Goal: Information Seeking & Learning: Learn about a topic

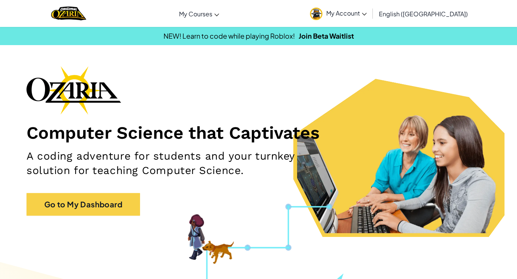
click at [125, 187] on div "Computer Science that Captivates A coding adventure for students and your turnk…" at bounding box center [258, 144] width 464 height 157
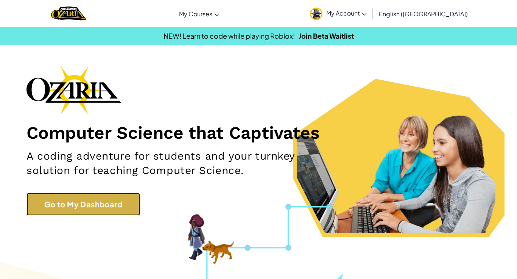
click at [132, 201] on link "Go to My Dashboard" at bounding box center [83, 204] width 114 height 23
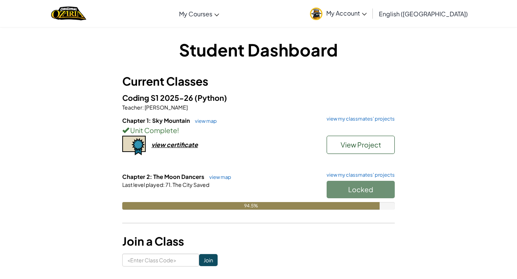
click at [361, 121] on h6 "Chapter 1: Sky Mountain view map view my classmates' projects" at bounding box center [258, 120] width 272 height 8
click at [364, 118] on link "view my classmates' projects" at bounding box center [359, 118] width 72 height 5
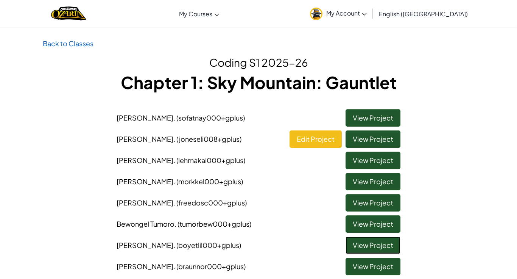
click at [366, 247] on link "View Project" at bounding box center [372, 244] width 55 height 17
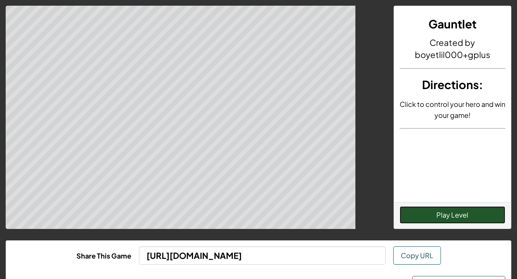
click at [405, 223] on button "Play Level" at bounding box center [453, 214] width 106 height 17
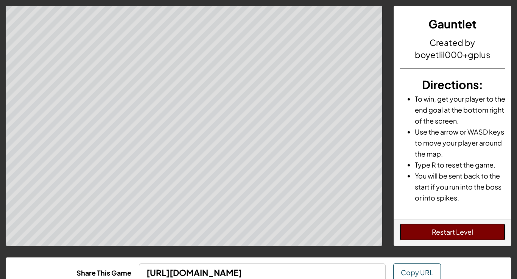
click at [430, 233] on button "Restart Level" at bounding box center [453, 231] width 106 height 17
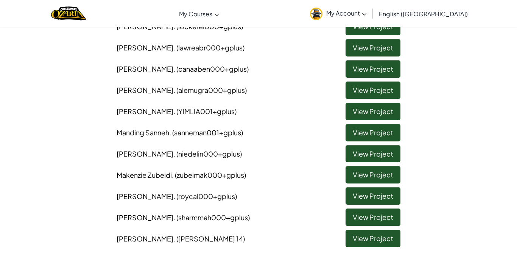
scroll to position [617, 0]
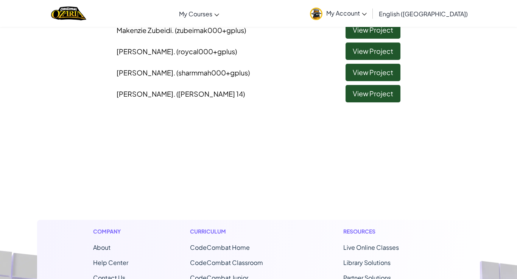
click at [345, 94] on li "[PERSON_NAME] . ([PERSON_NAME] 14) View Project" at bounding box center [258, 91] width 295 height 21
click at [346, 95] on link "View Project" at bounding box center [372, 93] width 55 height 17
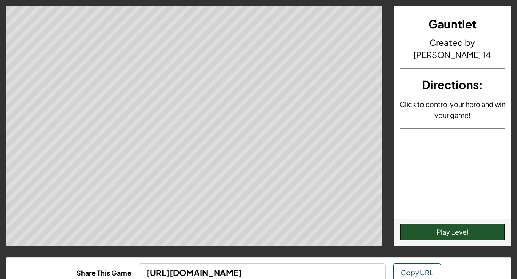
click at [468, 228] on button "Play Level" at bounding box center [453, 231] width 106 height 17
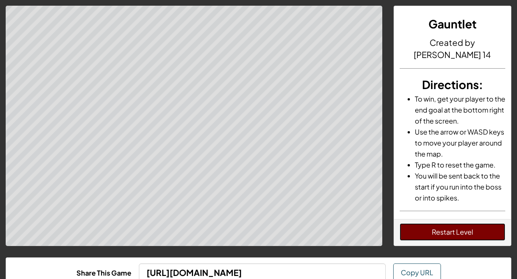
click at [462, 235] on button "Restart Level" at bounding box center [453, 231] width 106 height 17
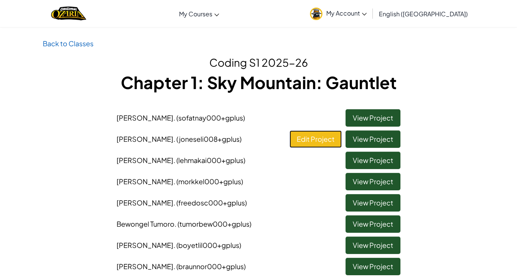
click at [316, 139] on link "Edit Project" at bounding box center [315, 138] width 52 height 17
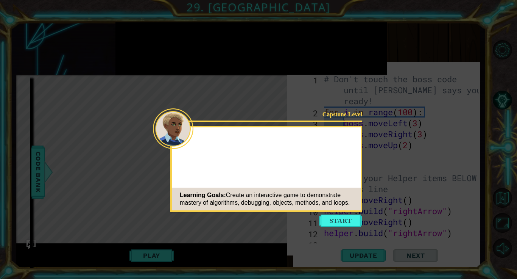
click at [342, 226] on button "Start" at bounding box center [340, 220] width 43 height 12
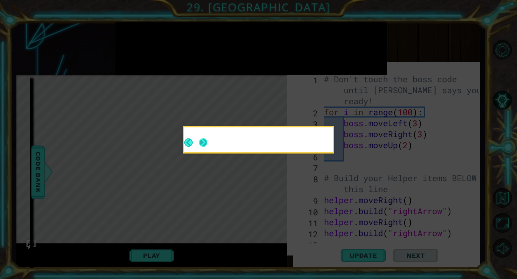
click at [202, 146] on button "Next" at bounding box center [203, 142] width 8 height 8
click at [207, 145] on button "Next" at bounding box center [203, 142] width 8 height 8
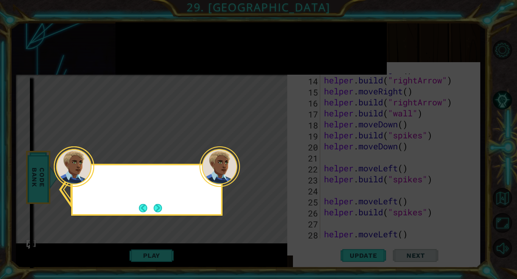
click at [89, 182] on div at bounding box center [74, 166] width 40 height 40
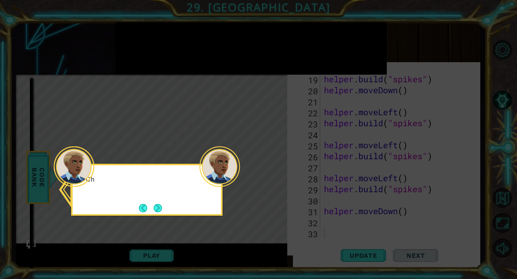
scroll to position [230, 0]
click at [160, 206] on button "Next" at bounding box center [158, 208] width 8 height 8
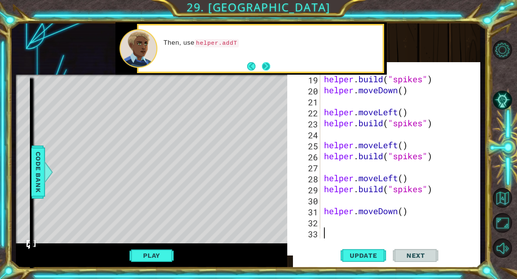
click at [266, 64] on button "Next" at bounding box center [266, 66] width 8 height 8
click at [266, 64] on button "Next" at bounding box center [266, 66] width 11 height 11
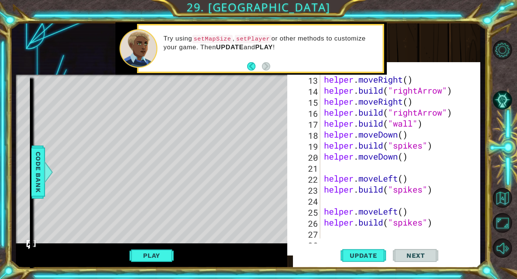
scroll to position [0, 0]
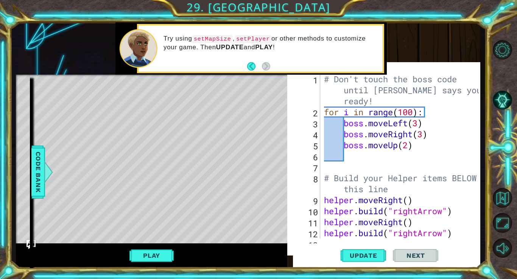
click at [372, 97] on div "# Don't touch the boss code until [PERSON_NAME] says you're ready! for i in ran…" at bounding box center [402, 177] width 160 height 209
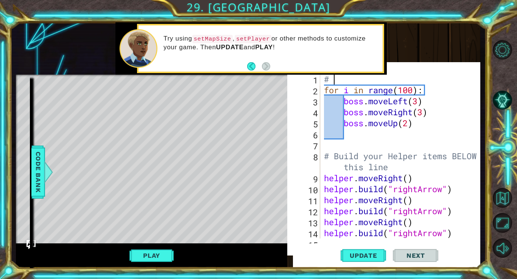
type textarea "#"
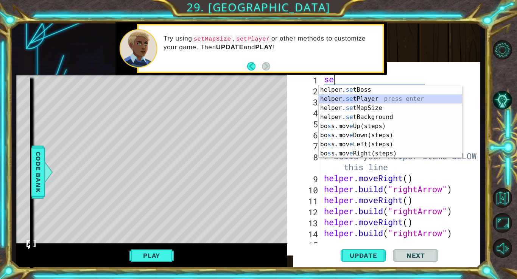
click at [373, 98] on div "helper. se tBoss press enter helper. se tPlayer press enter helper. se tMapSize…" at bounding box center [390, 130] width 143 height 91
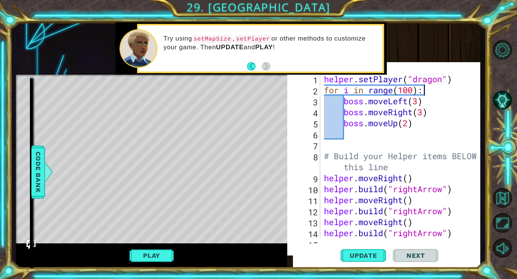
click at [466, 86] on div "helper . setPlayer ( "dragon" ) for i in range ( 100 ) : boss . moveLeft ( 3 ) …" at bounding box center [402, 166] width 160 height 187
click at [466, 82] on div "helper . setPlayer ( "dragon" ) for i in range ( 100 ) : boss . moveLeft ( 3 ) …" at bounding box center [402, 166] width 160 height 187
type textarea "helper.setPlayer("dragon")"
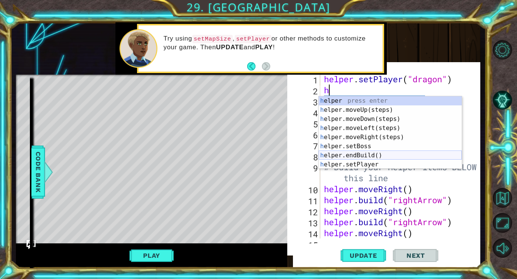
type textarea "h"
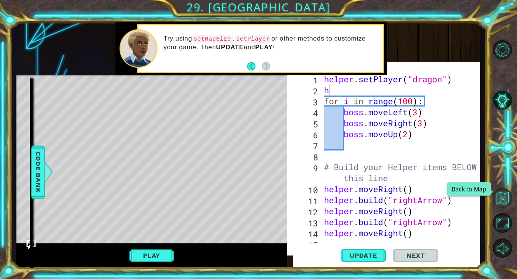
click at [500, 200] on button "Back to Map" at bounding box center [503, 198] width 20 height 20
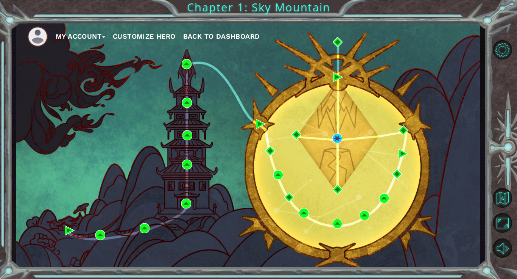
click at [231, 33] on span "Back to Dashboard" at bounding box center [221, 36] width 77 height 8
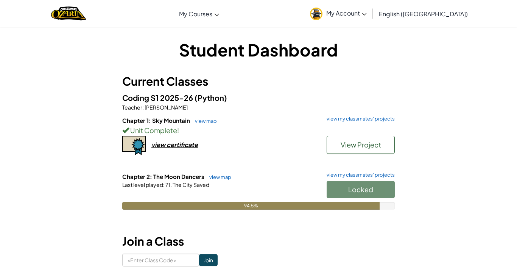
click at [350, 186] on div "Locked" at bounding box center [357, 191] width 76 height 21
click at [223, 176] on link "view map" at bounding box center [218, 177] width 26 height 6
